Goal: Transaction & Acquisition: Purchase product/service

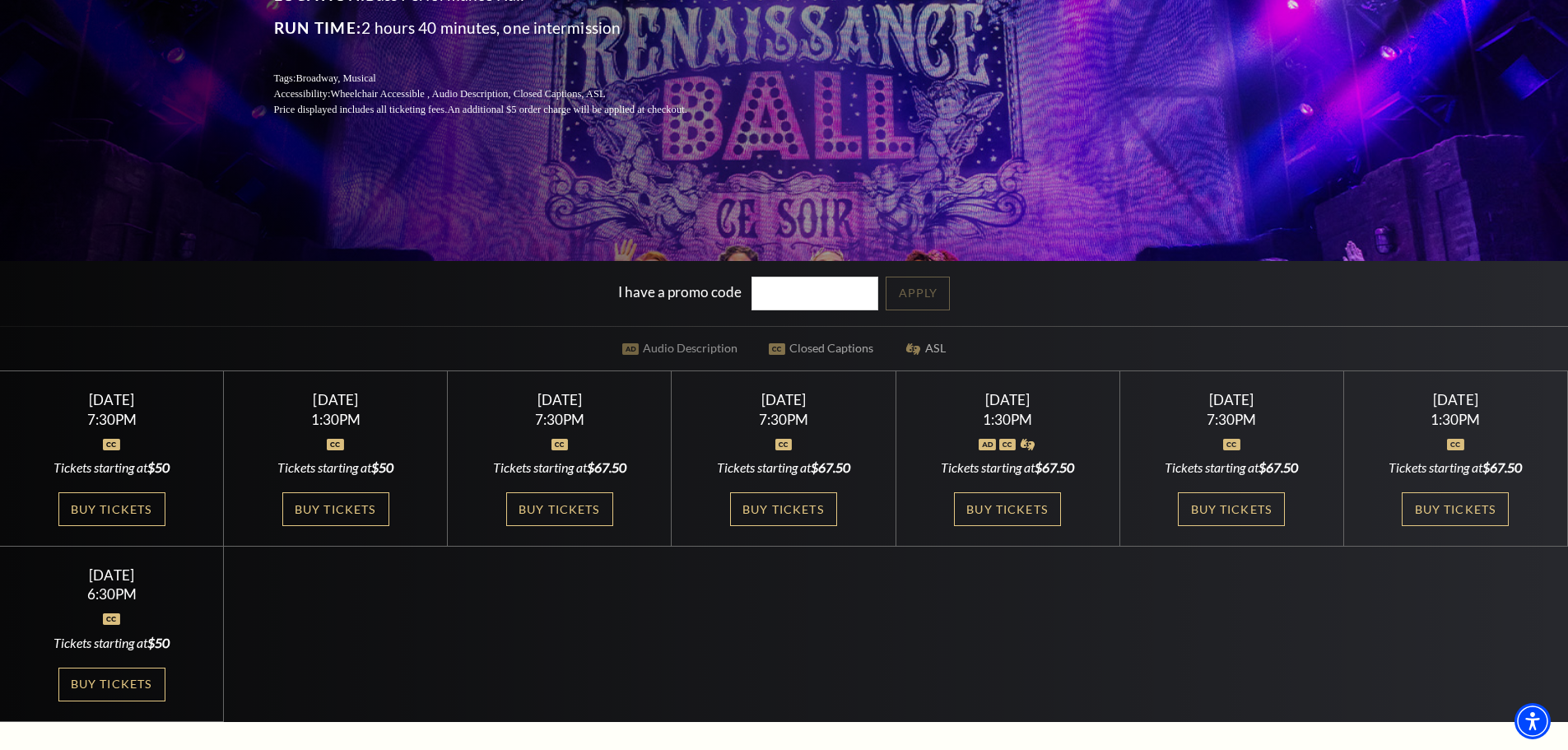
scroll to position [412, 0]
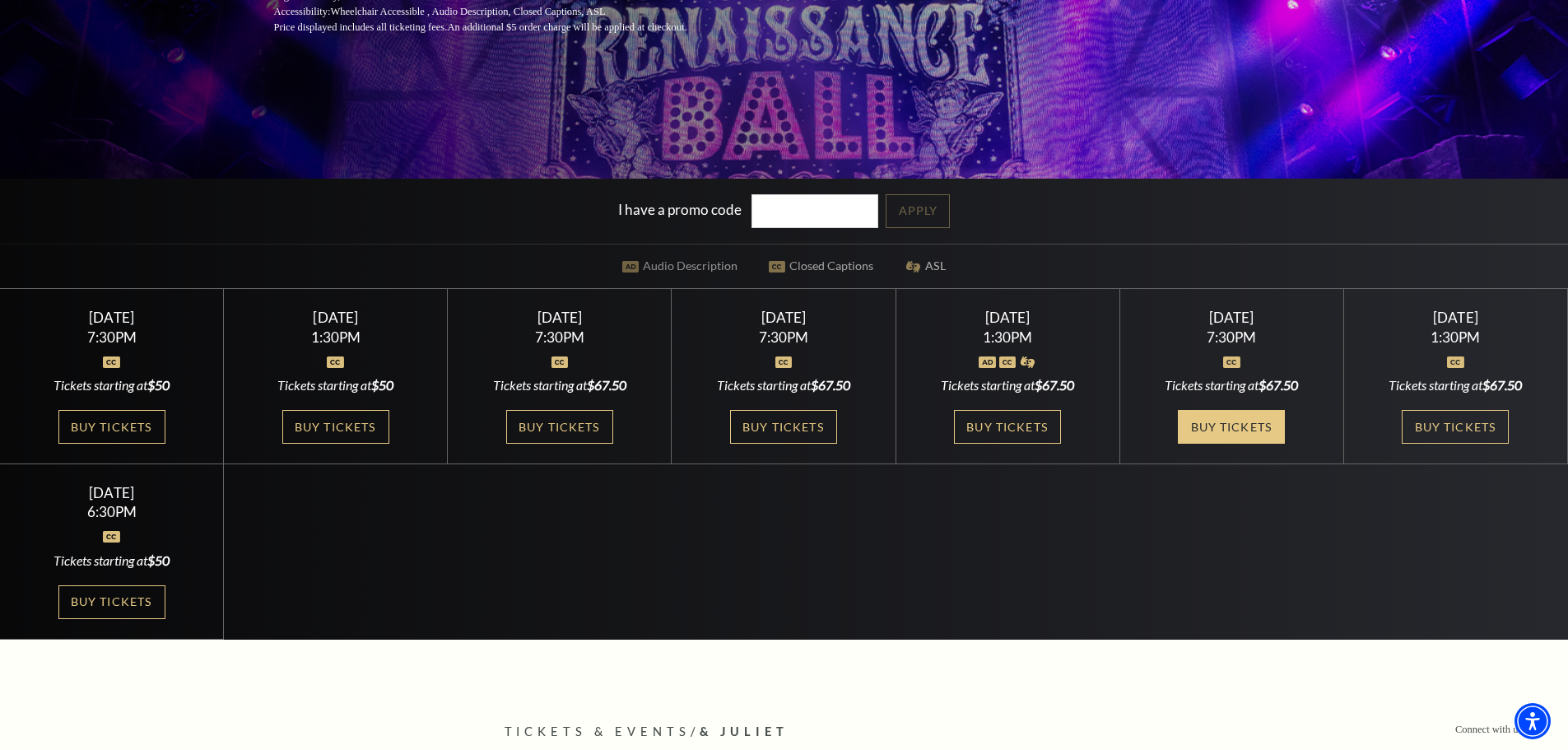
click at [1255, 426] on link "Buy Tickets" at bounding box center [1232, 426] width 107 height 34
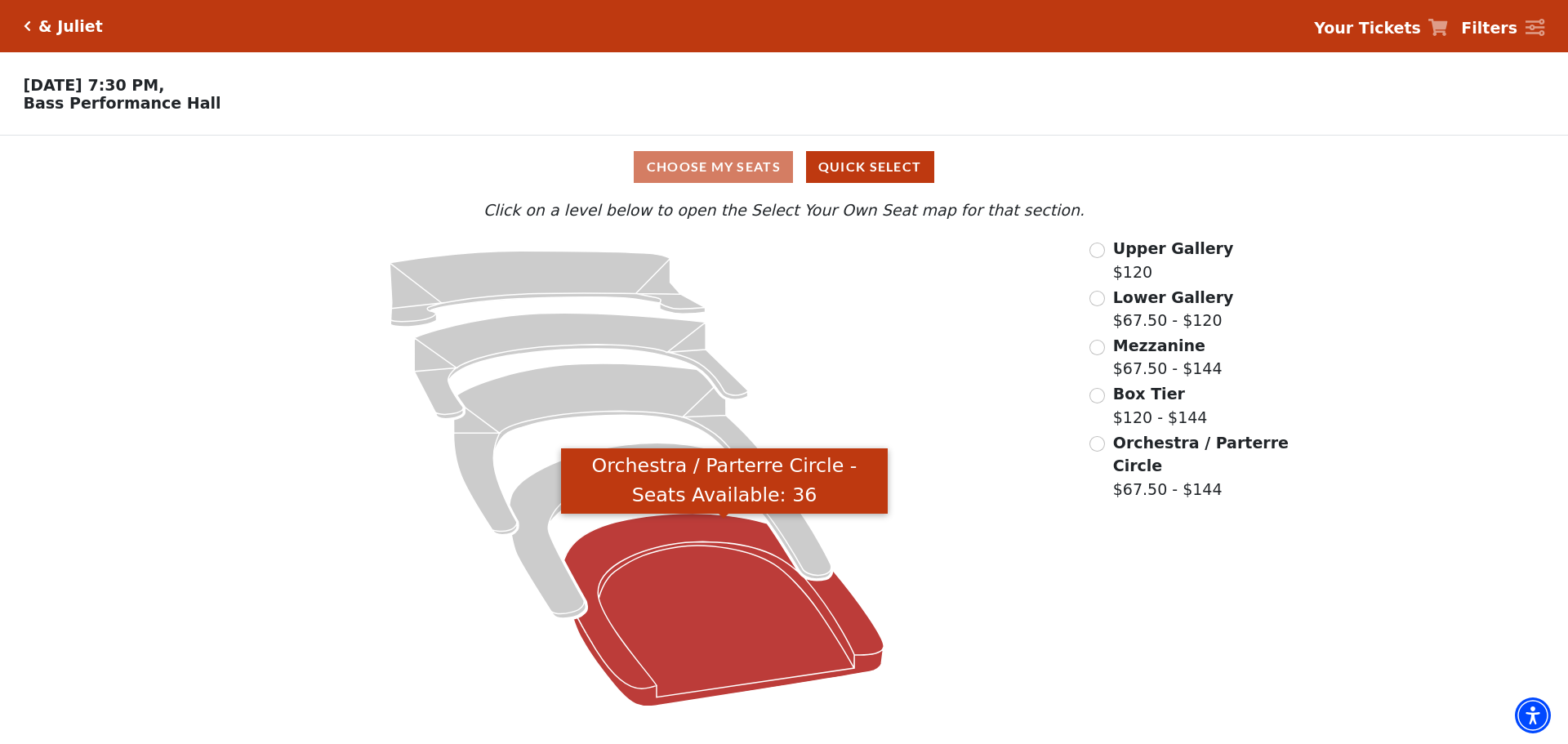
click at [699, 605] on icon "Orchestra / Parterre Circle - Seats Available: 36" at bounding box center [725, 610] width 320 height 193
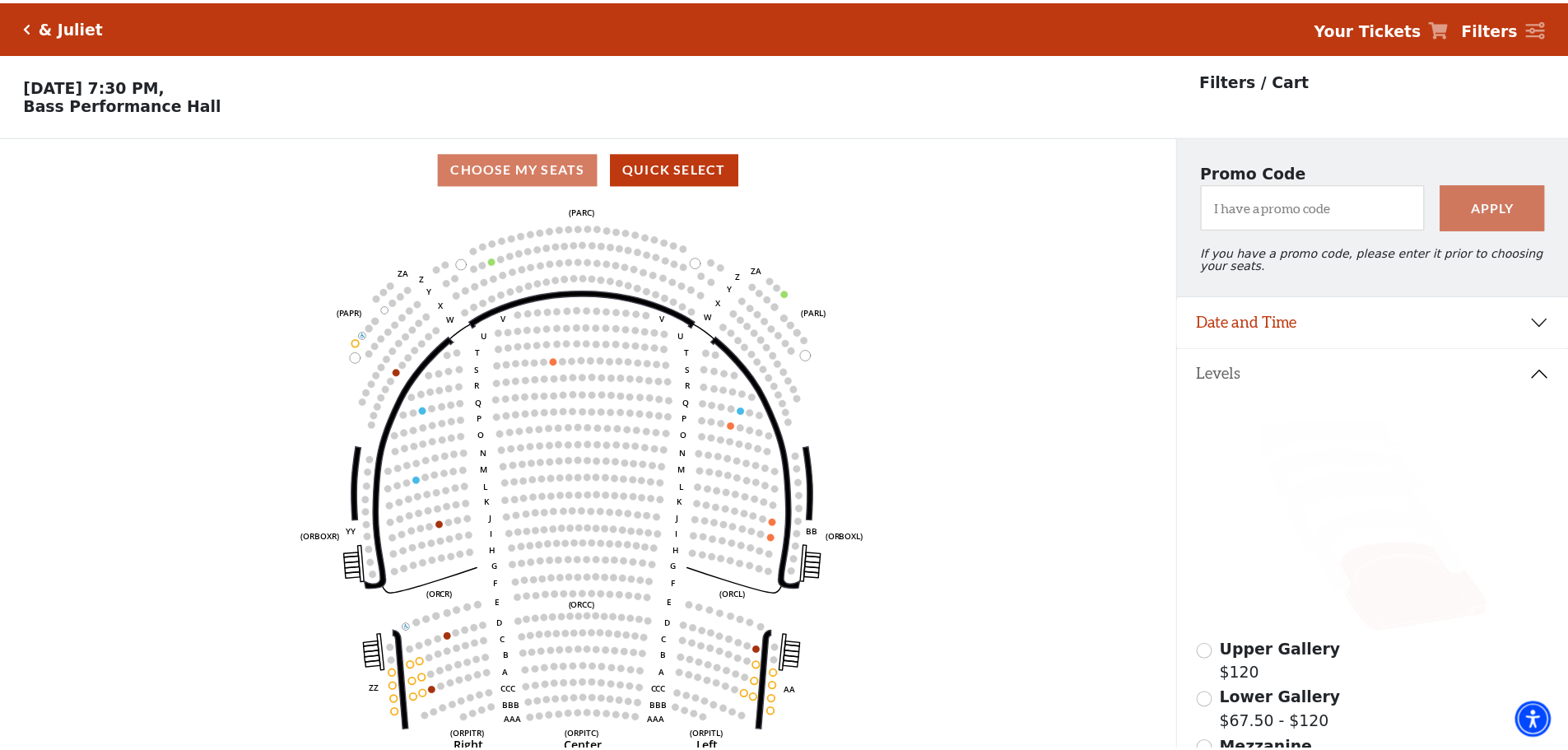
scroll to position [77, 0]
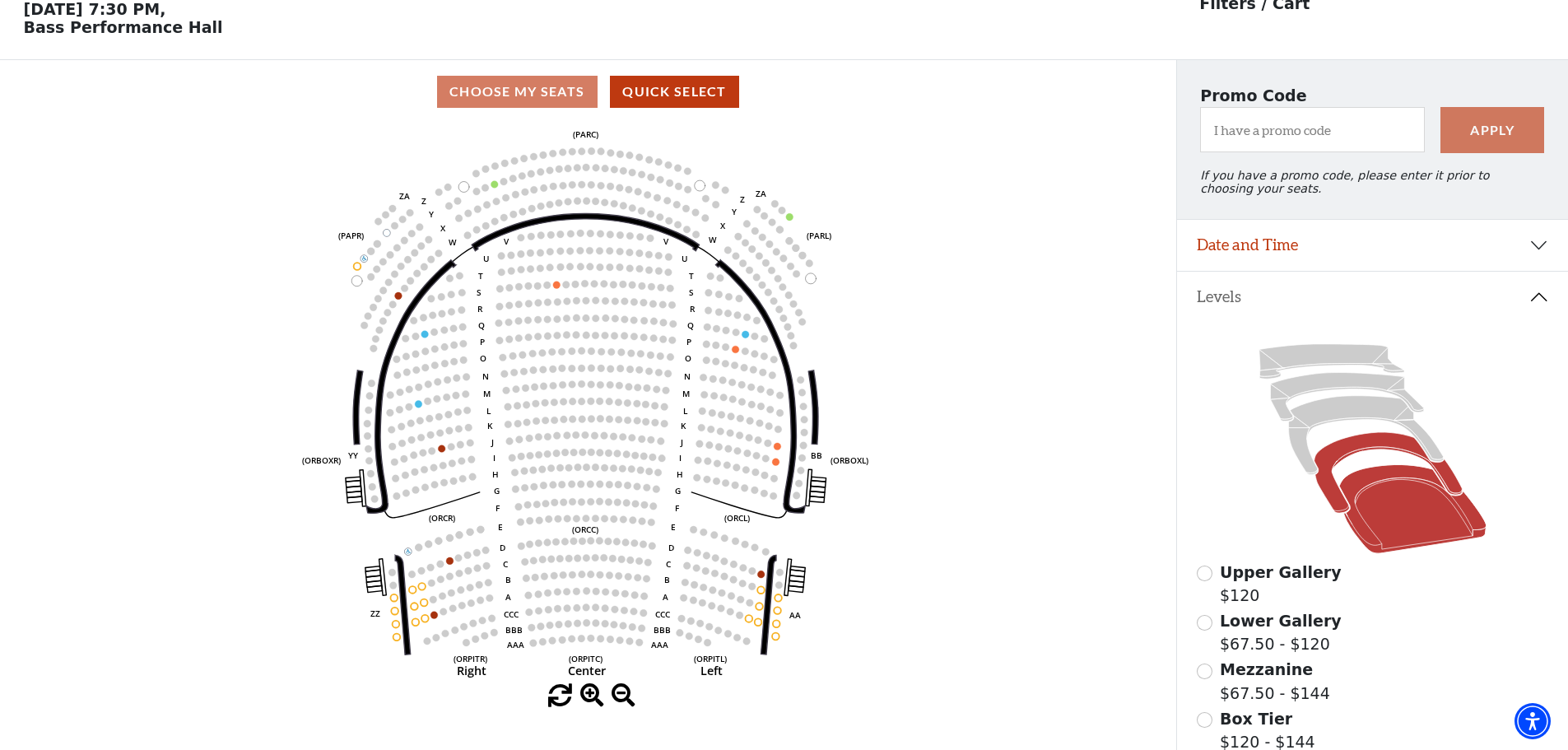
click at [1325, 485] on icon at bounding box center [1388, 473] width 148 height 81
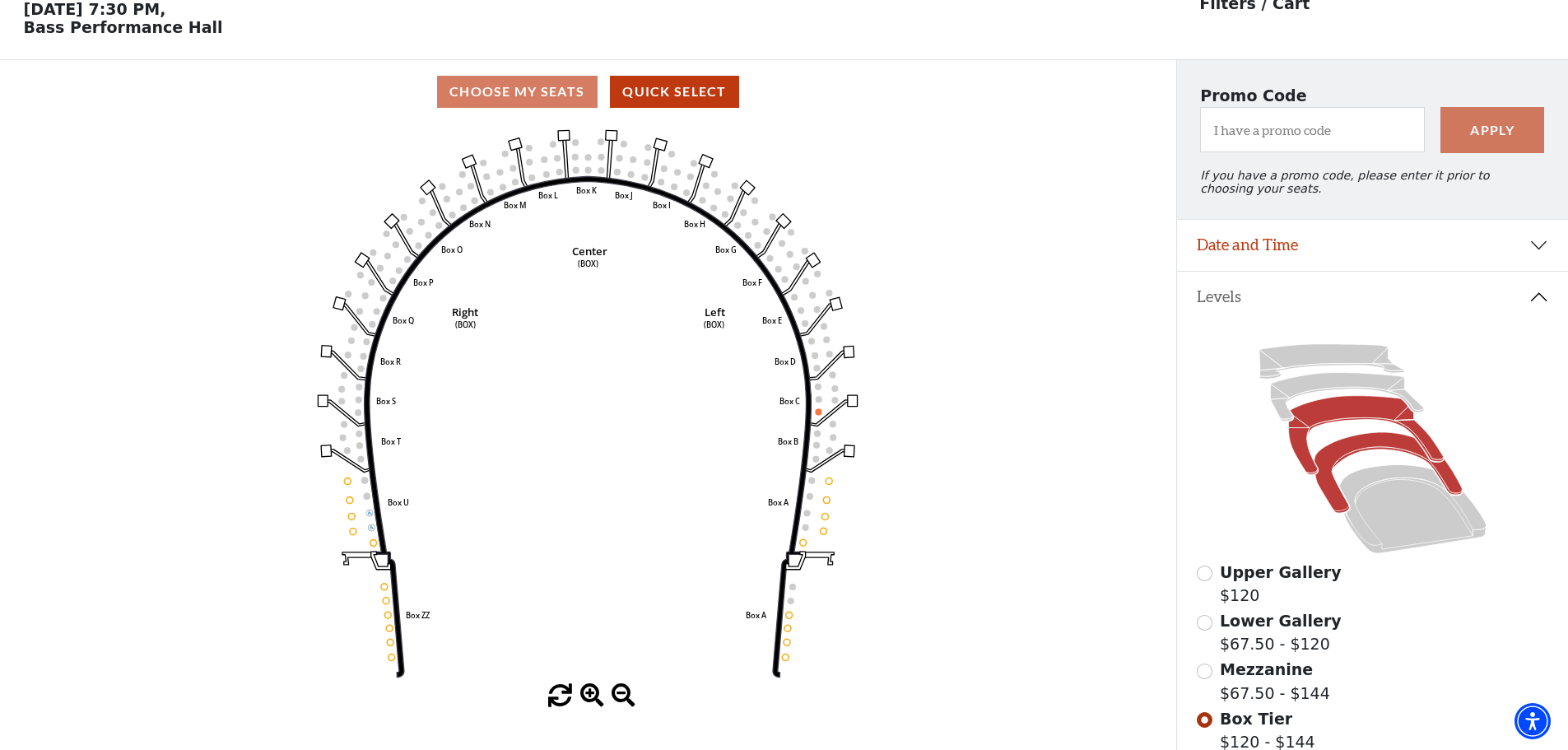
click at [1328, 426] on icon at bounding box center [1366, 436] width 155 height 79
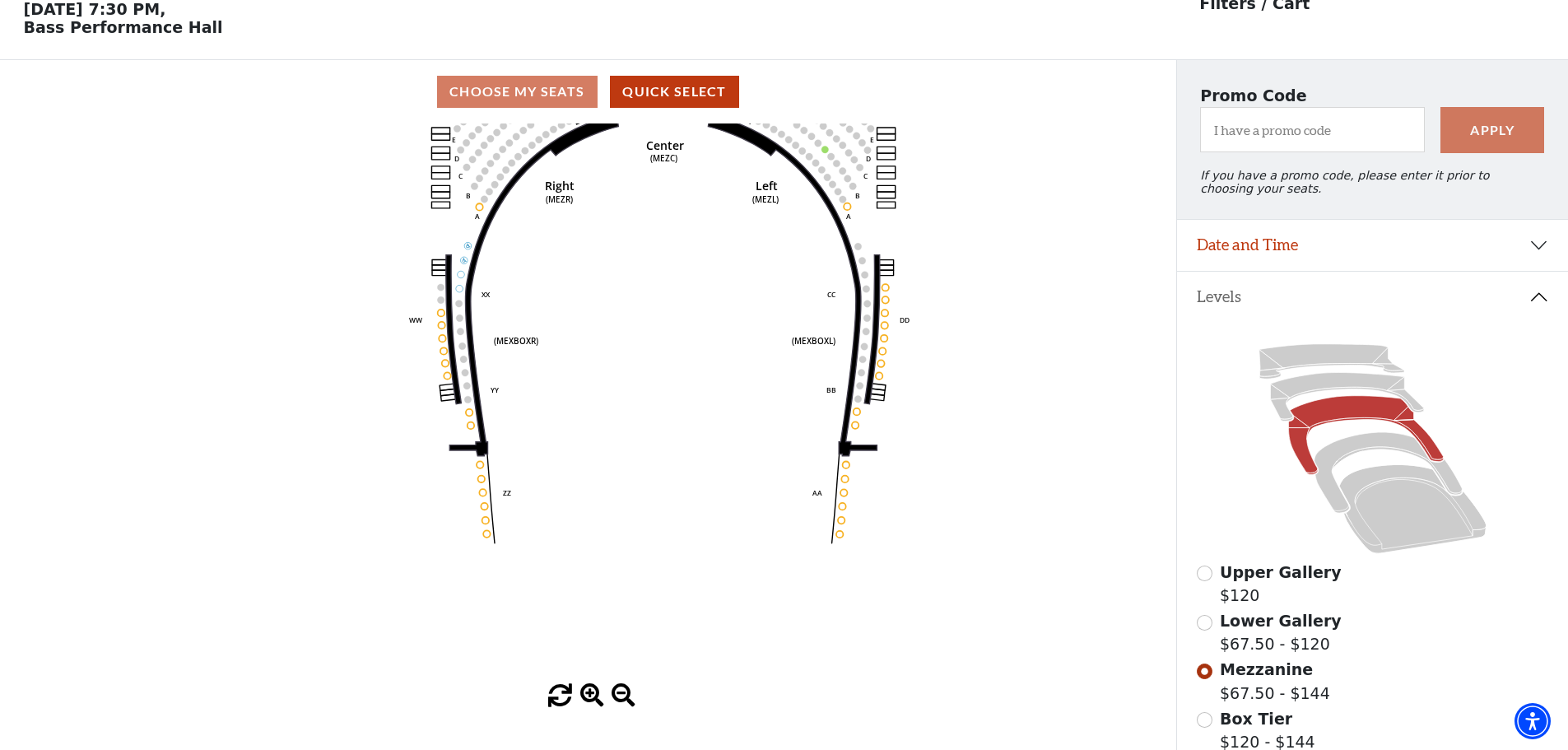
drag, startPoint x: 636, startPoint y: 469, endPoint x: 674, endPoint y: 396, distance: 82.3
click at [674, 396] on icon "Center (MEZC) Right (MEZR) Left (MEZL) (MEXBOXR) (MEXBOXL) XX WW CC DD YY BB ZZ…" at bounding box center [588, 403] width 1059 height 561
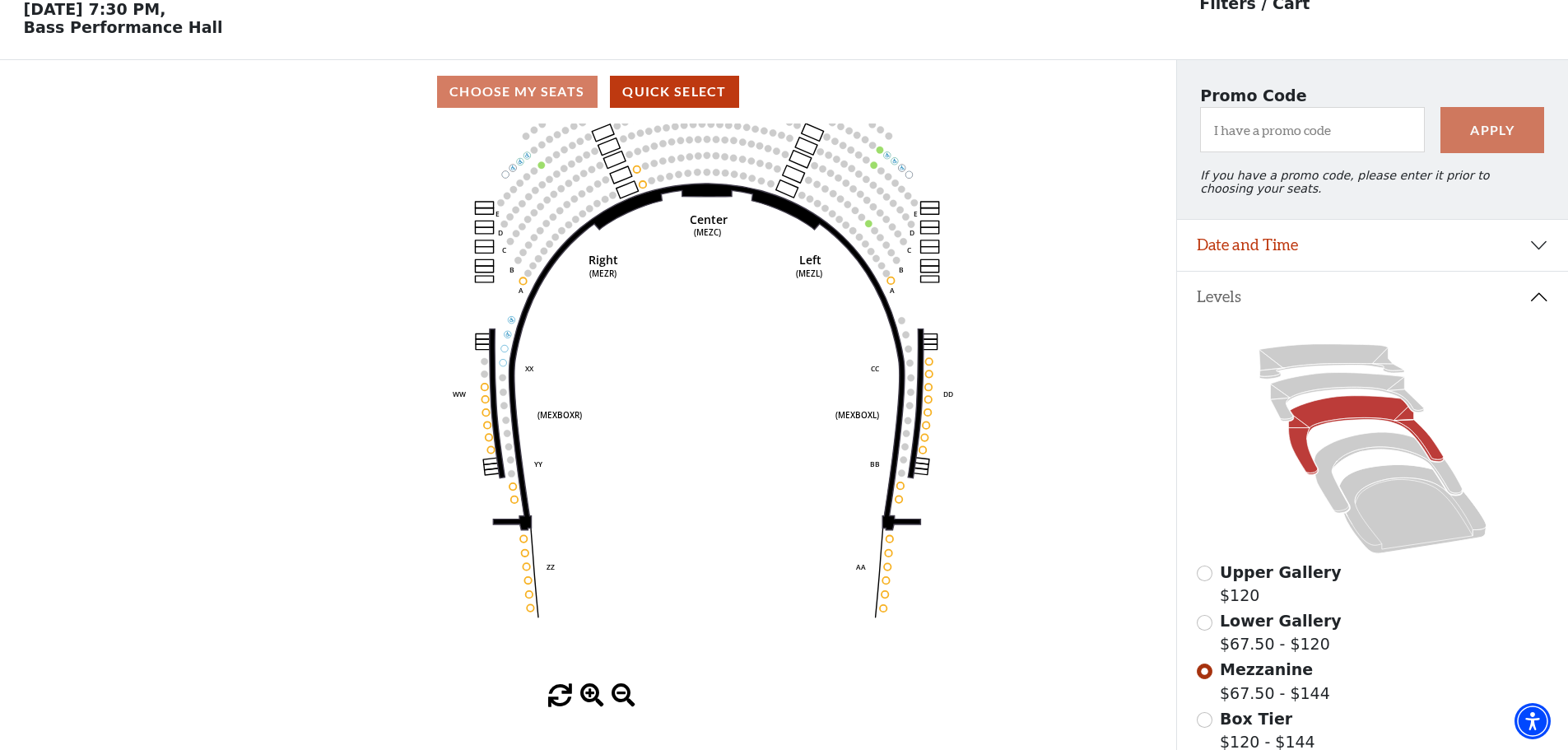
drag, startPoint x: 668, startPoint y: 280, endPoint x: 703, endPoint y: 349, distance: 77.4
click at [703, 349] on icon "Center (MEZC) Right (MEZR) Left (MEZL) (MEXBOXR) (MEXBOXL) XX WW CC DD YY BB ZZ…" at bounding box center [588, 403] width 1059 height 561
